Goal: Task Accomplishment & Management: Use online tool/utility

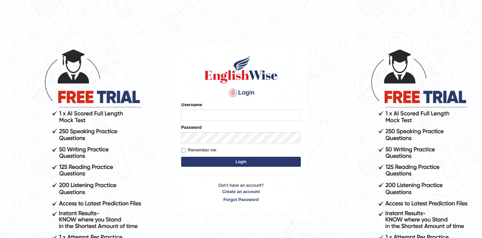
click at [215, 113] on input "Username" at bounding box center [241, 114] width 120 height 11
type input "hamnarashid"
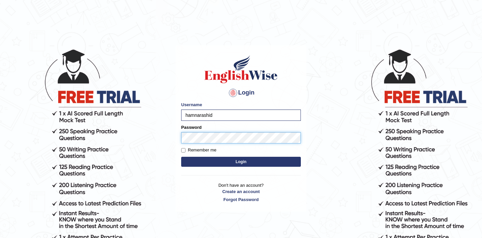
click at [181, 157] on button "Login" at bounding box center [241, 162] width 120 height 10
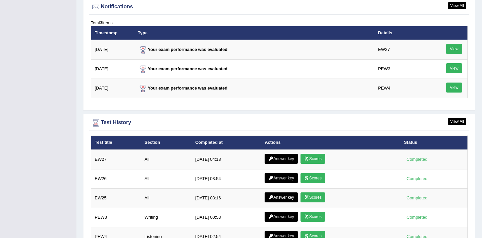
scroll to position [909, 0]
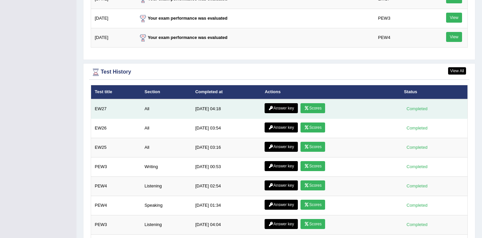
click at [310, 109] on link "Scores" at bounding box center [313, 108] width 25 height 10
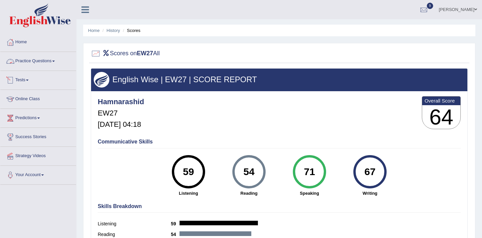
click at [25, 74] on link "Tests" at bounding box center [38, 79] width 76 height 17
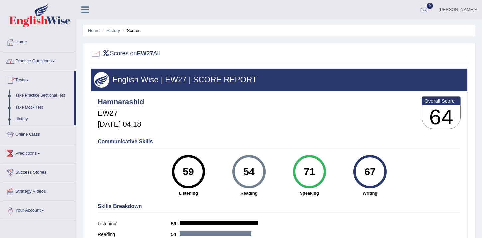
click at [27, 106] on link "Take Mock Test" at bounding box center [43, 107] width 62 height 12
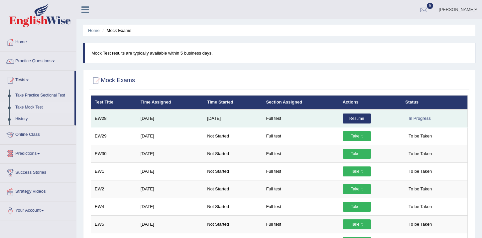
click at [349, 116] on link "Resume" at bounding box center [357, 118] width 28 height 10
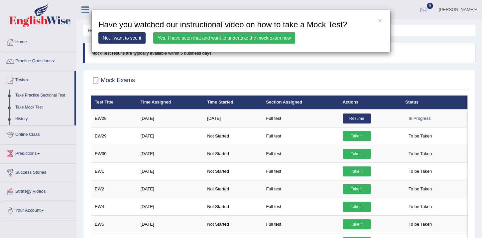
click at [239, 42] on link "Yes, I have seen that and want to undertake the mock exam now" at bounding box center [224, 37] width 142 height 11
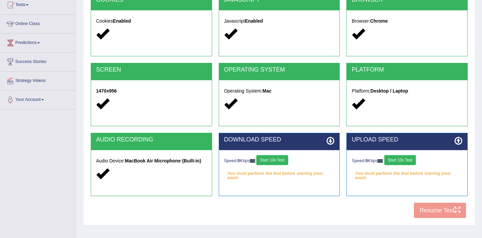
scroll to position [111, 0]
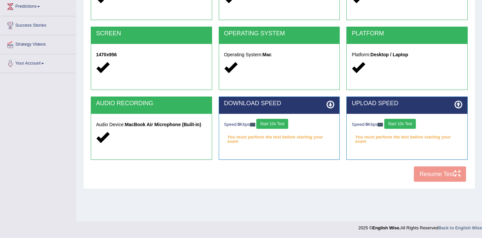
click at [288, 127] on button "Start 10s Test" at bounding box center [272, 124] width 32 height 10
click at [396, 130] on div "Speed: 0 Kbps Start 10s Test" at bounding box center [407, 125] width 111 height 12
click at [295, 119] on button "Start 10s Test" at bounding box center [280, 124] width 32 height 10
click at [394, 126] on button "Start 10s Test" at bounding box center [400, 124] width 32 height 10
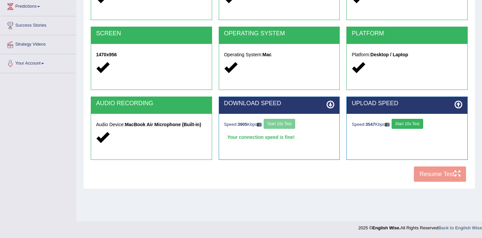
click at [414, 125] on button "Start 10s Test" at bounding box center [408, 124] width 32 height 10
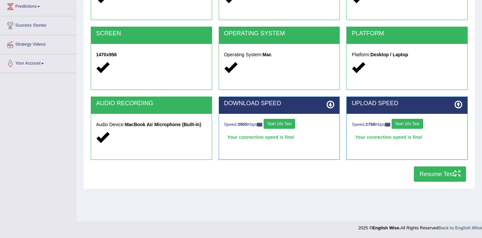
click at [435, 173] on button "Resume Test" at bounding box center [440, 173] width 52 height 15
